Goal: Check status: Check status

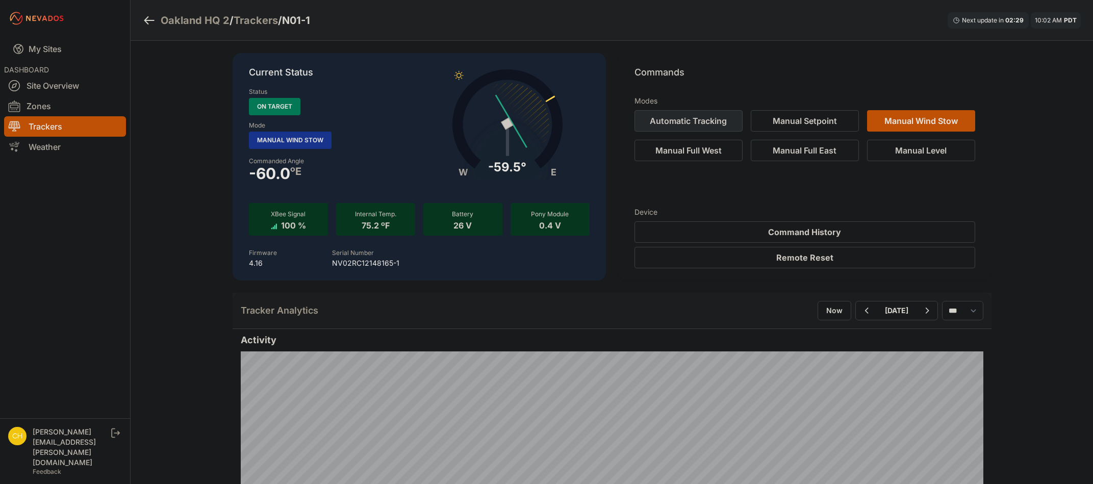
click at [686, 120] on button "Automatic Tracking" at bounding box center [689, 120] width 108 height 21
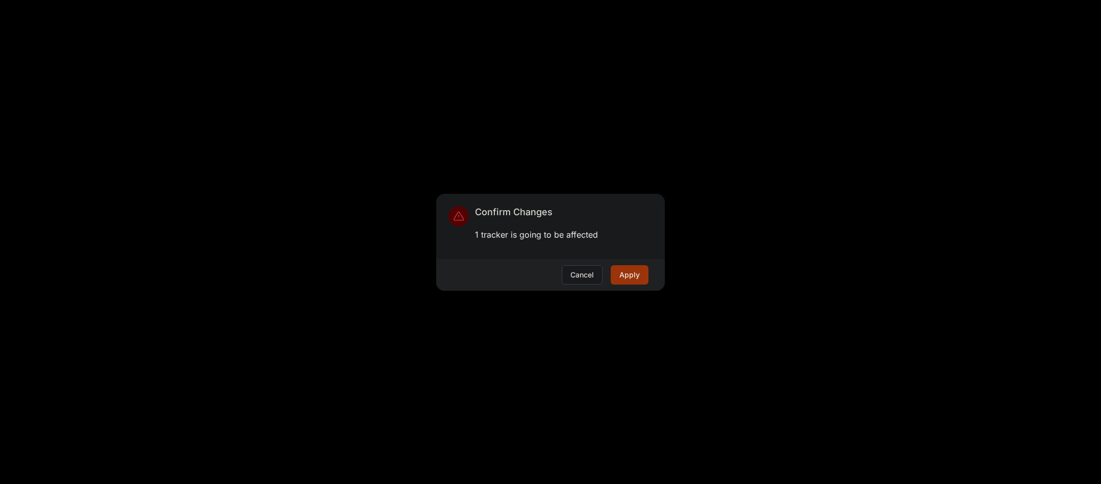
click at [638, 277] on button "Apply" at bounding box center [630, 274] width 38 height 19
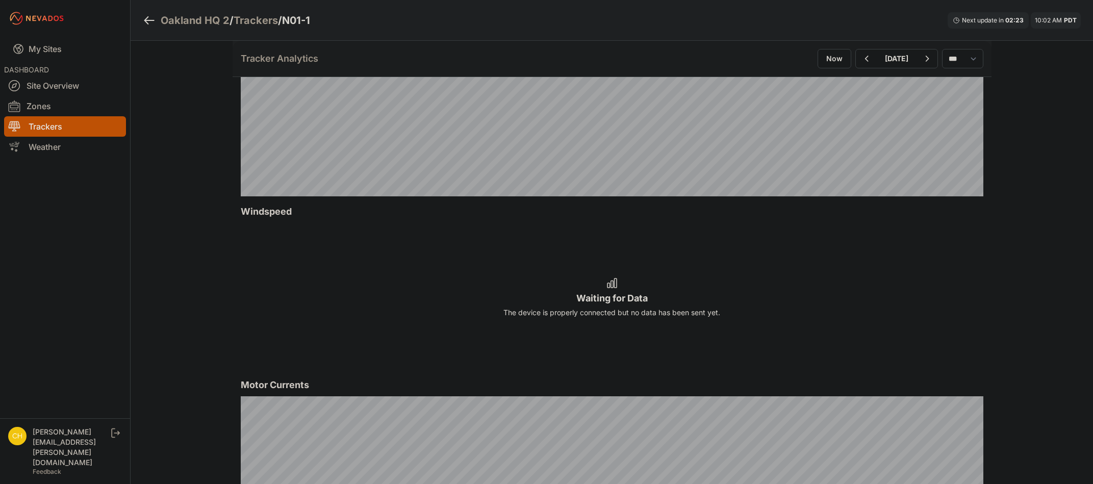
scroll to position [612, 0]
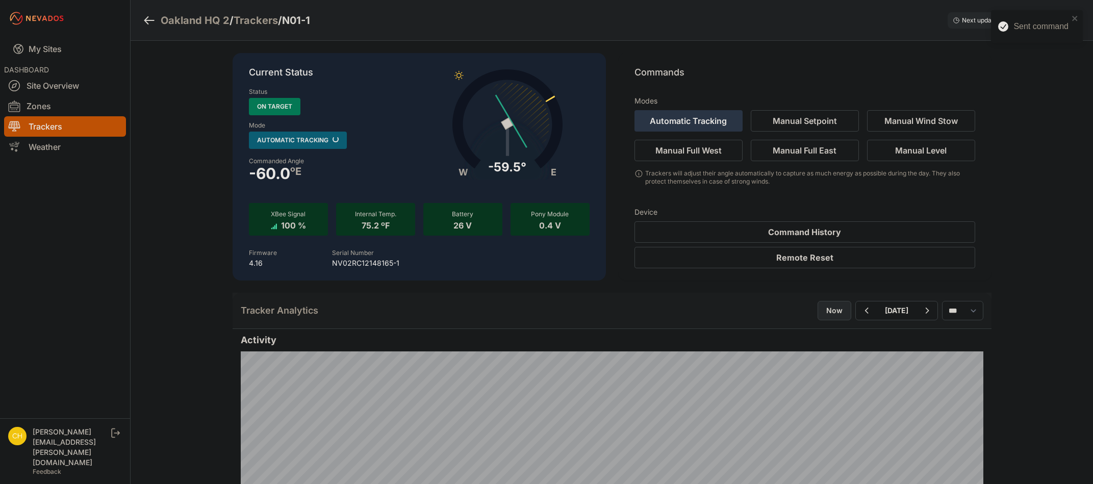
click at [818, 310] on button "Now" at bounding box center [835, 310] width 34 height 19
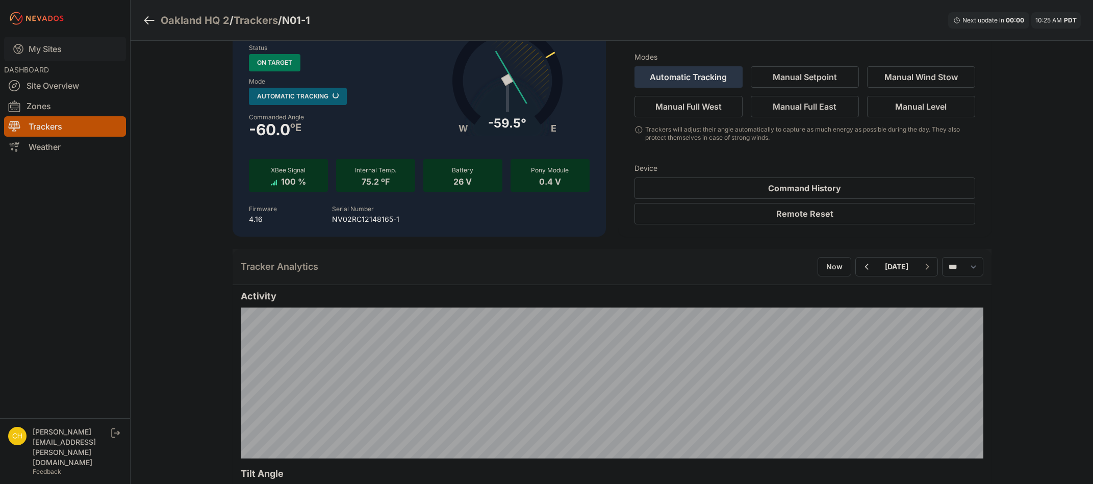
scroll to position [43, 0]
